Goal: Task Accomplishment & Management: Manage account settings

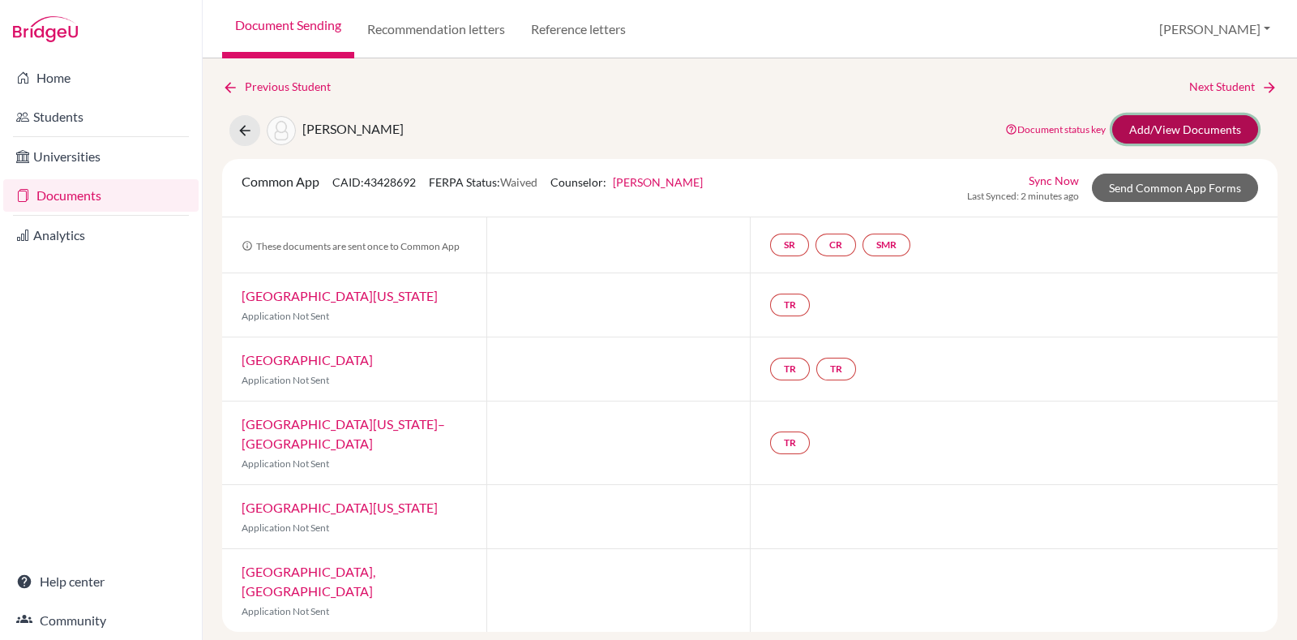
click at [1223, 127] on link "Add/View Documents" at bounding box center [1185, 129] width 146 height 28
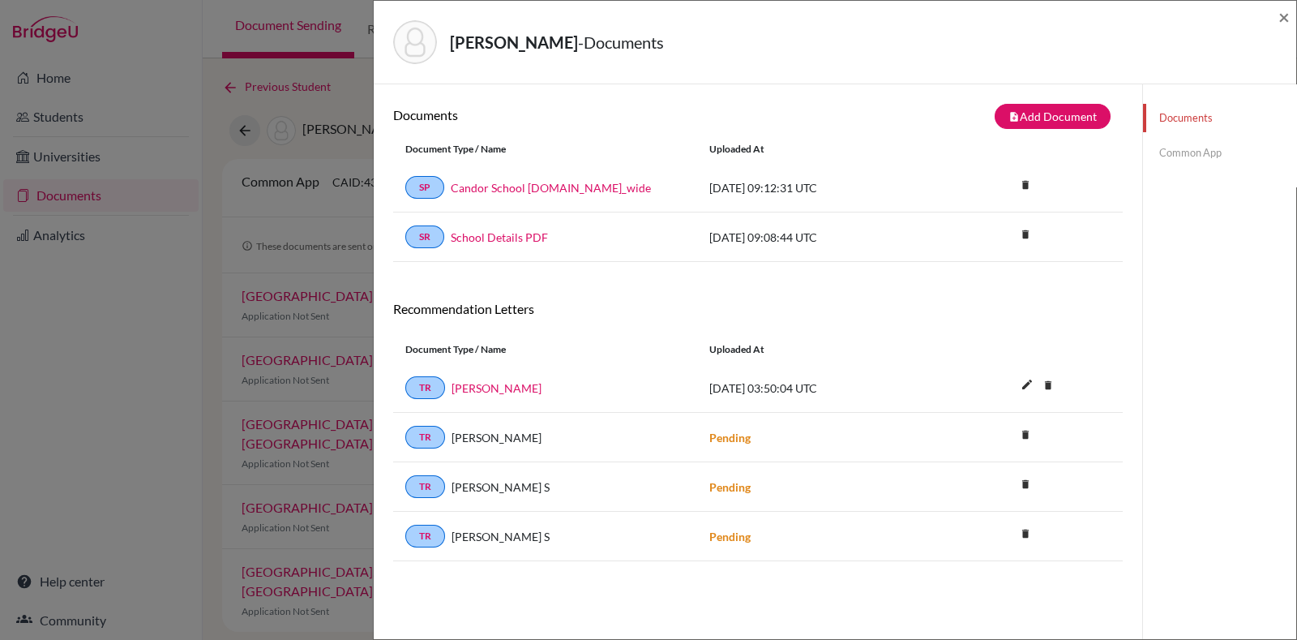
click at [0, 558] on div "Prakash, Shreya - Documents × Documents note_add Add Document Document type Cha…" at bounding box center [648, 320] width 1297 height 640
click at [1194, 148] on link "Common App" at bounding box center [1219, 153] width 153 height 28
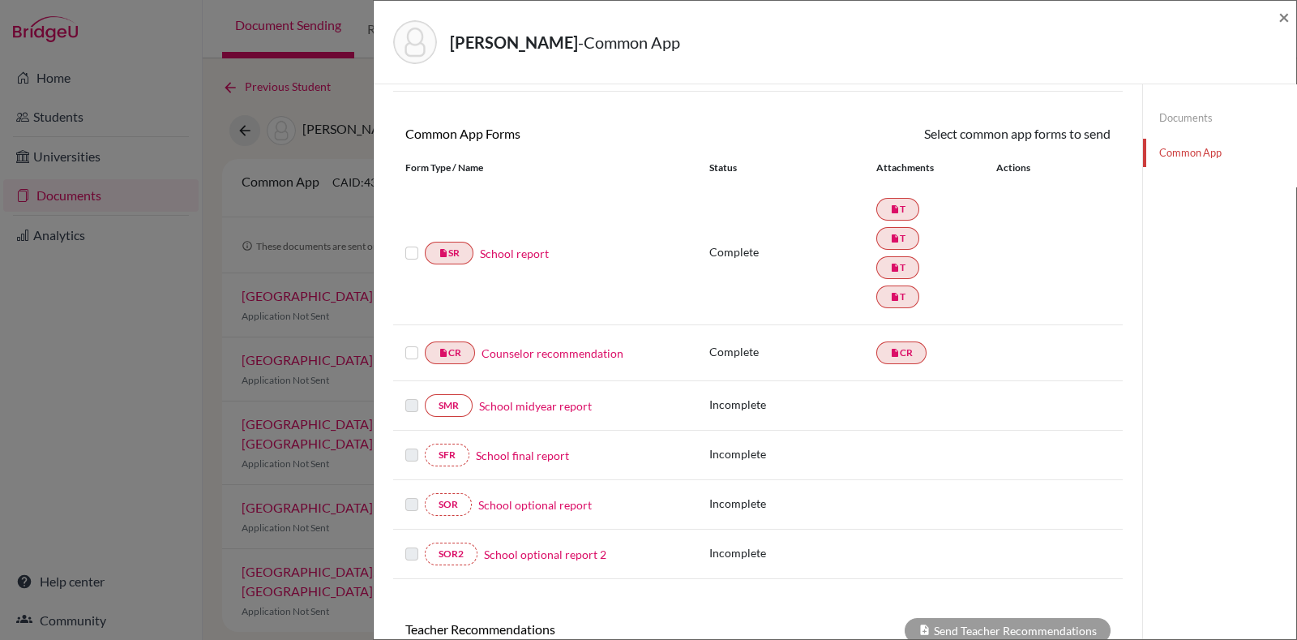
scroll to position [121, 0]
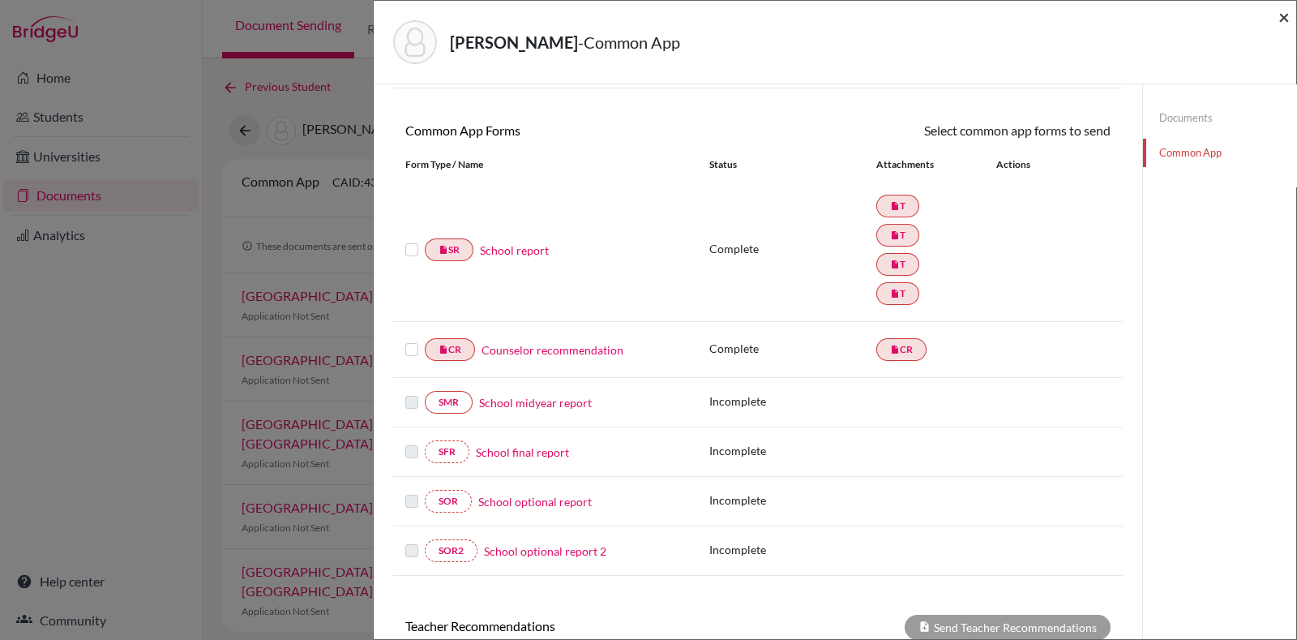
click at [1285, 14] on span "×" at bounding box center [1284, 17] width 11 height 24
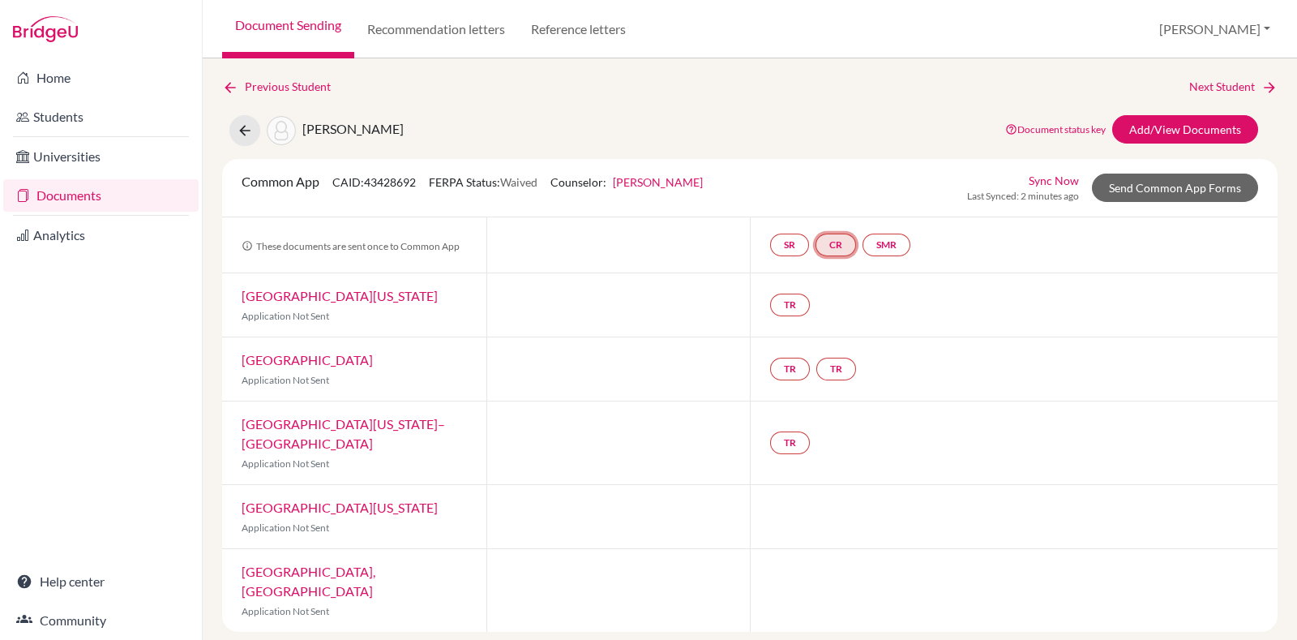
click at [854, 238] on link "CR" at bounding box center [836, 244] width 41 height 23
click at [782, 230] on div "SR CR Counselor recommendation Counselor recommendation Incomplete SMR" at bounding box center [843, 244] width 147 height 29
click at [800, 250] on link "SR" at bounding box center [789, 244] width 39 height 23
click at [896, 249] on link "SMR" at bounding box center [887, 244] width 48 height 23
click at [794, 305] on link "TR" at bounding box center [790, 304] width 40 height 23
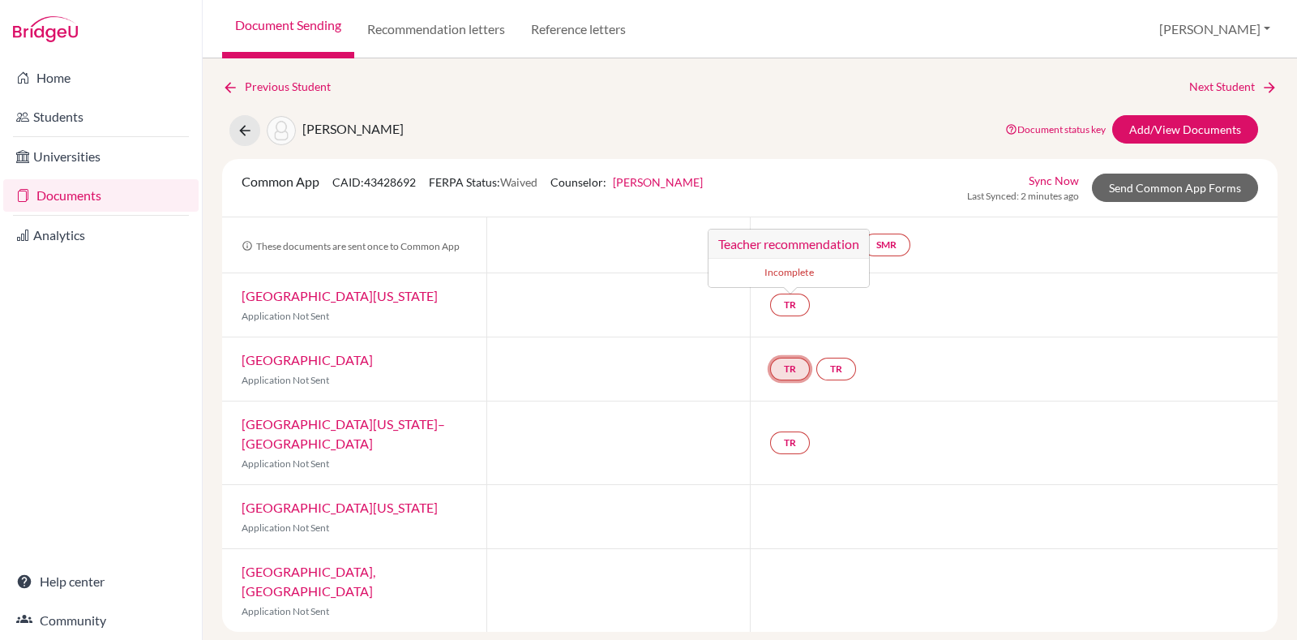
click at [778, 373] on link "TR" at bounding box center [790, 369] width 40 height 23
click at [557, 496] on div at bounding box center [618, 516] width 264 height 63
click at [246, 128] on icon at bounding box center [245, 130] width 16 height 16
click at [239, 123] on icon at bounding box center [245, 130] width 16 height 16
